Goal: Find specific page/section: Find specific page/section

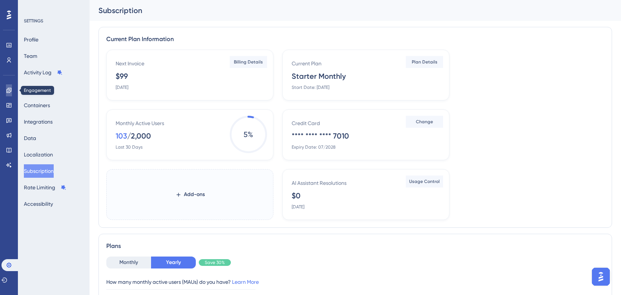
click at [6, 88] on icon at bounding box center [9, 90] width 6 height 6
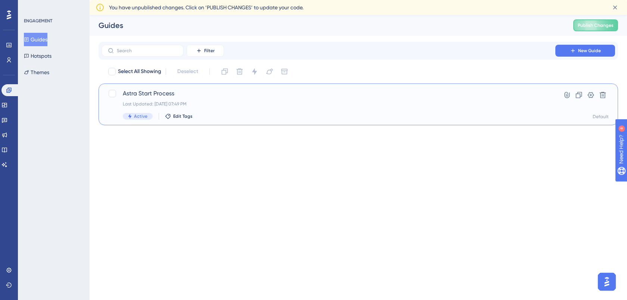
click at [276, 109] on div "Astra Start Process Last Updated: [DATE] 07:49 PM Active Edit Tags" at bounding box center [328, 104] width 411 height 31
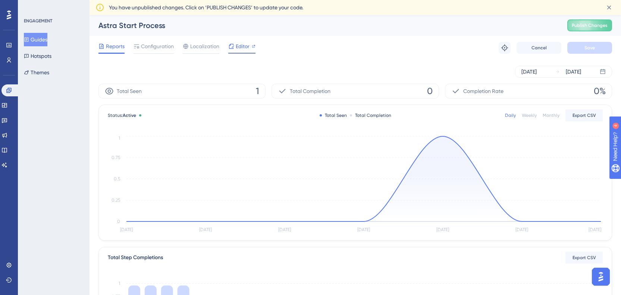
click at [243, 51] on div "Editor" at bounding box center [241, 48] width 27 height 12
